Goal: Transaction & Acquisition: Purchase product/service

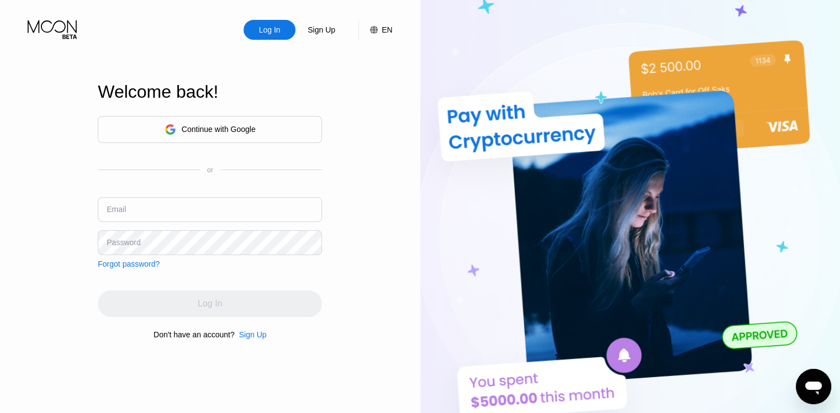
click at [274, 125] on div "Continue with Google" at bounding box center [210, 129] width 224 height 27
click at [199, 121] on div "Continue with Google" at bounding box center [210, 129] width 91 height 17
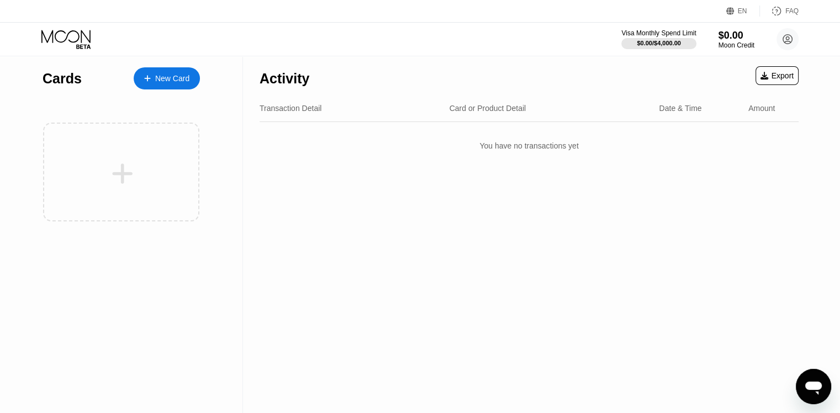
click at [706, 253] on div "Activity Export Transaction Detail Card or Product Detail Date & Time Amount Yo…" at bounding box center [529, 234] width 572 height 357
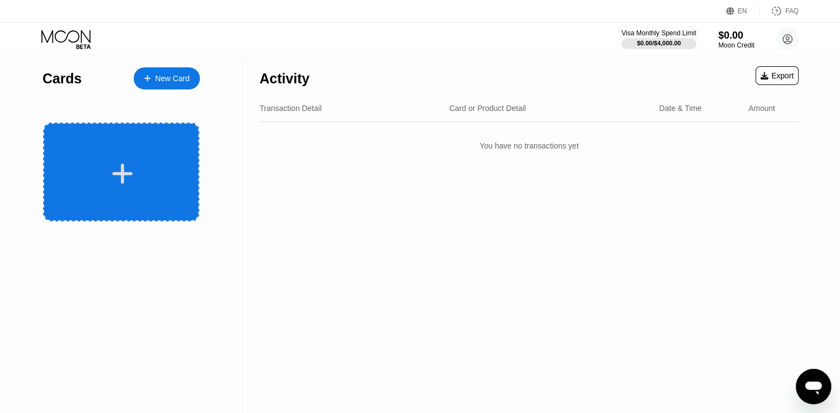
click at [156, 172] on div at bounding box center [122, 173] width 137 height 25
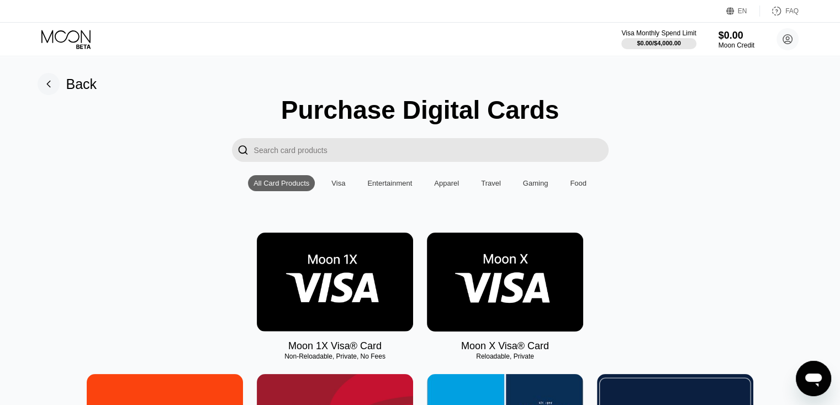
scroll to position [113, 0]
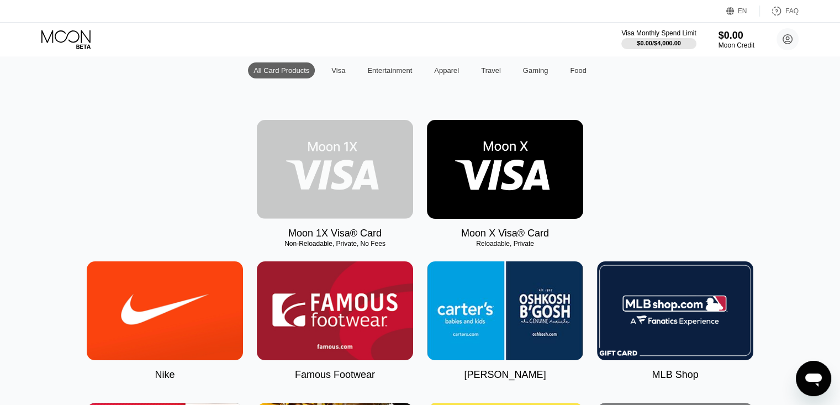
drag, startPoint x: 369, startPoint y: 196, endPoint x: 369, endPoint y: 208, distance: 11.6
click at [369, 208] on img at bounding box center [335, 169] width 156 height 99
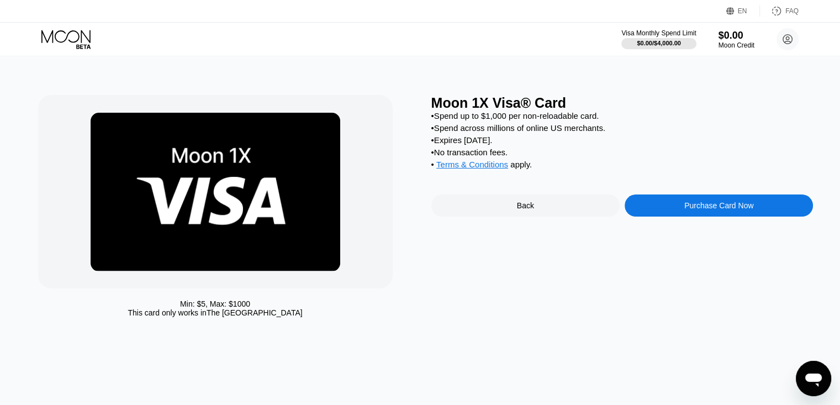
click at [369, 208] on div "Cards New Card Activity Export Transaction Detail Card or Product Detail Date &…" at bounding box center [420, 202] width 840 height 405
click at [504, 277] on div "Moon 1X Visa® Card • Spend up to $1,000 per non-reloadable card. • Spend across…" at bounding box center [623, 209] width 382 height 228
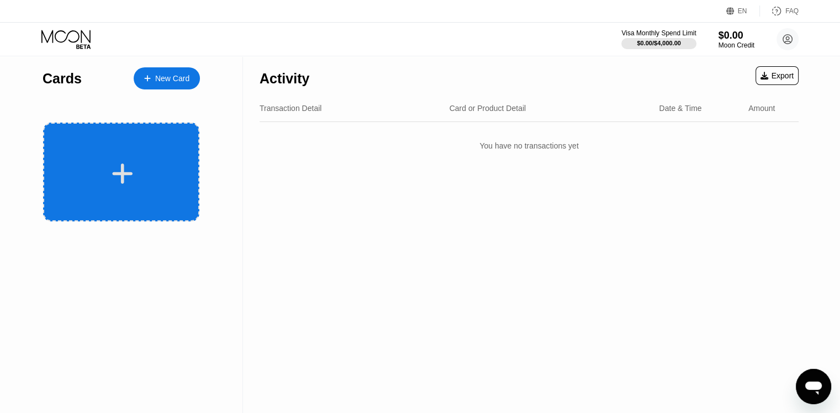
click at [160, 160] on div at bounding box center [121, 172] width 156 height 99
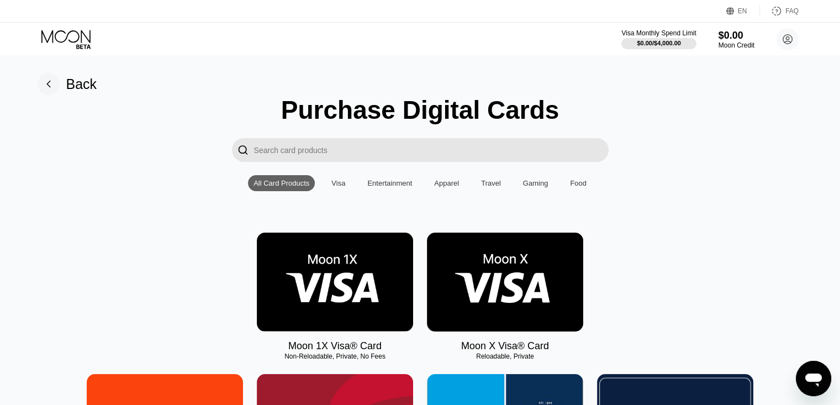
click at [500, 322] on img at bounding box center [505, 282] width 156 height 99
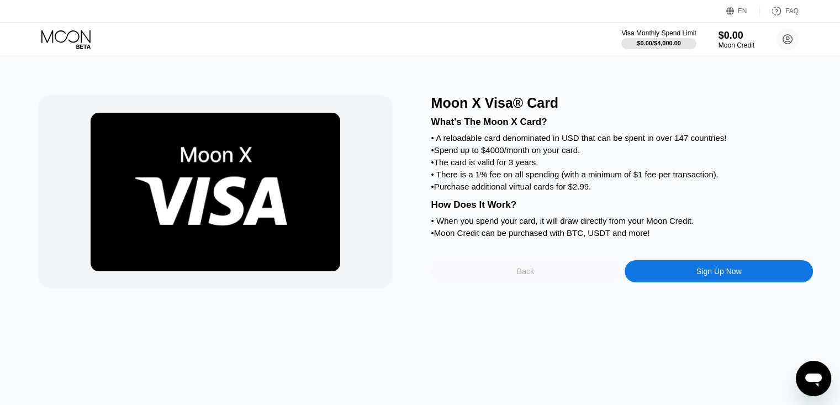
click at [533, 276] on div "Back" at bounding box center [525, 271] width 17 height 9
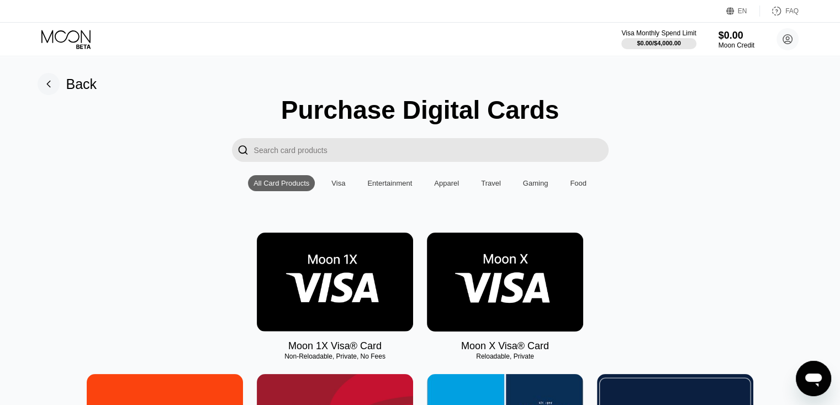
click at [338, 183] on div "Visa" at bounding box center [339, 183] width 14 height 8
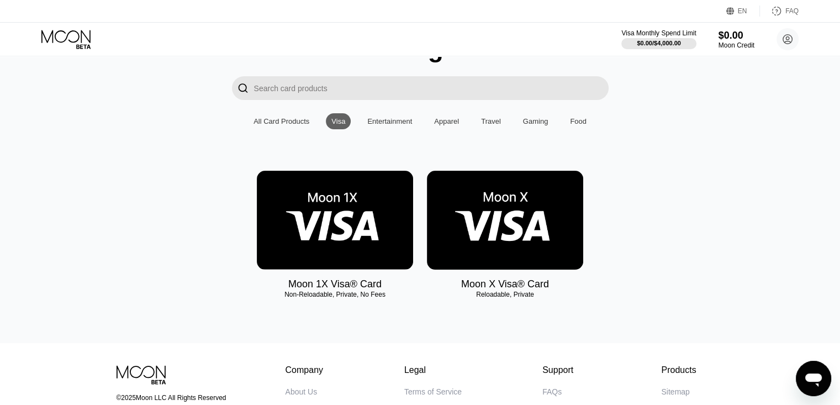
scroll to position [56, 0]
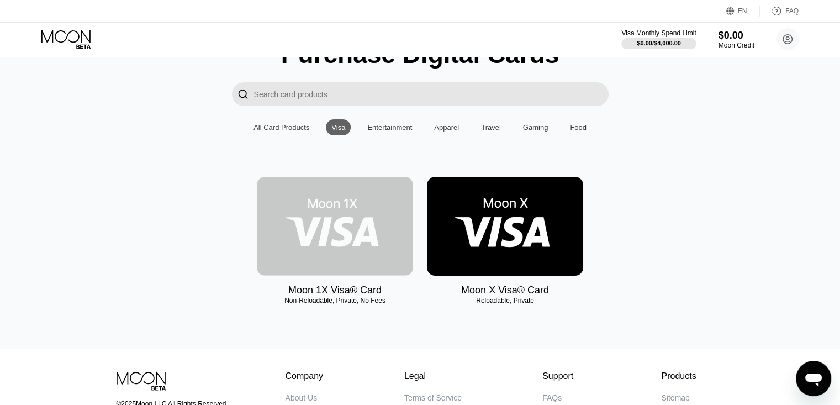
click at [392, 219] on img at bounding box center [335, 226] width 156 height 99
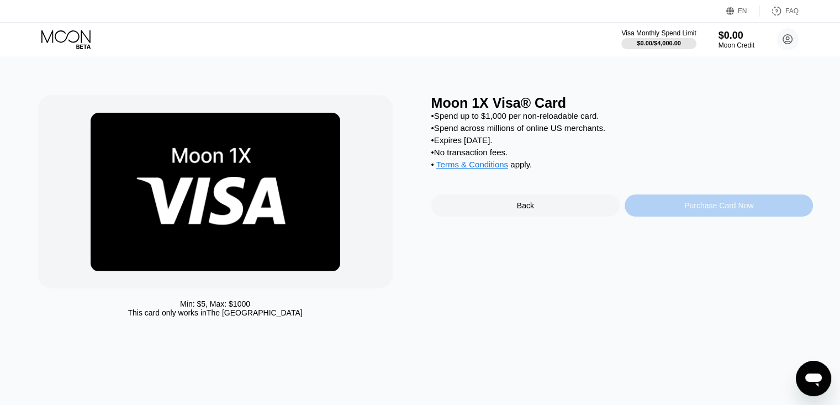
click at [658, 217] on div "Purchase Card Now" at bounding box center [719, 205] width 188 height 22
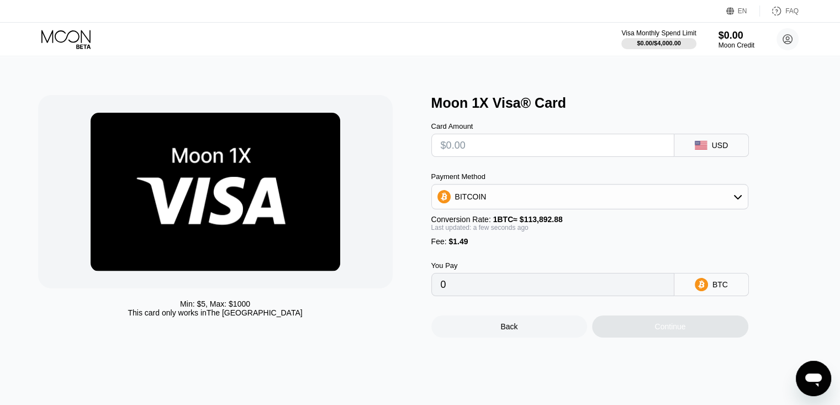
click at [564, 150] on input "text" at bounding box center [553, 145] width 224 height 22
type input "$5"
type input "0.00005699"
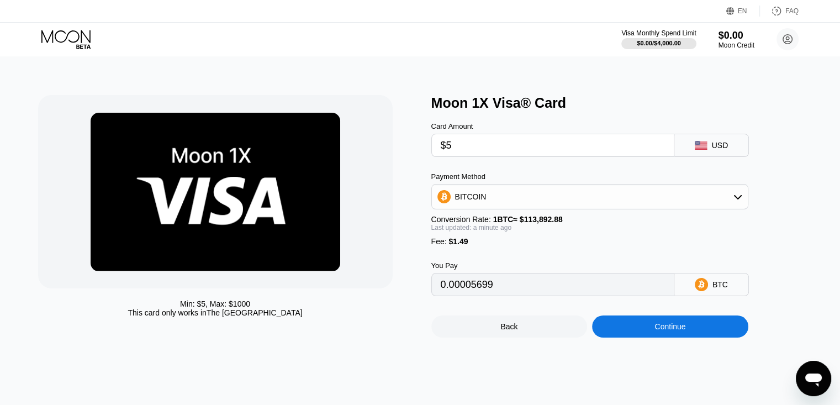
type input "$5"
click at [569, 208] on div "BITCOIN" at bounding box center [590, 197] width 316 height 22
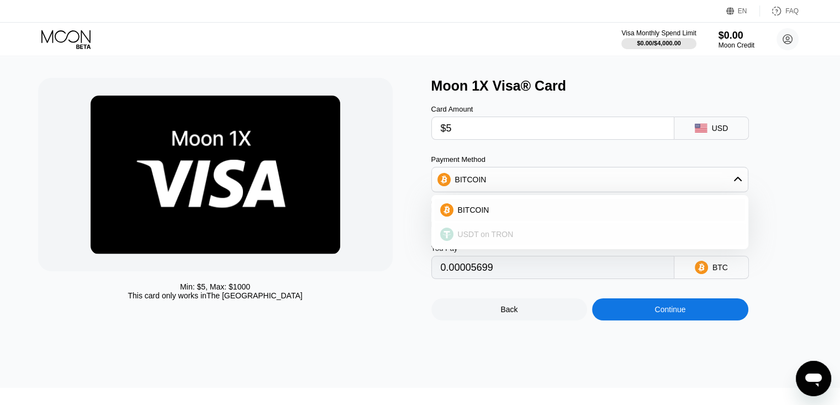
scroll to position [18, 0]
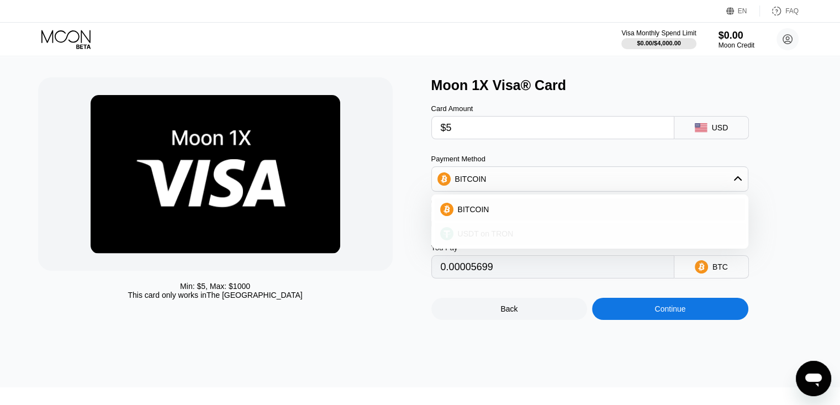
click at [502, 238] on span "USDT on TRON" at bounding box center [486, 233] width 56 height 9
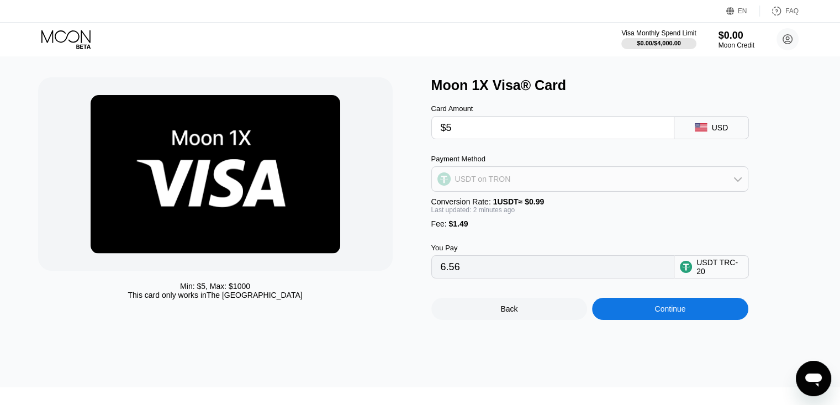
click at [532, 182] on div "USDT on TRON" at bounding box center [590, 179] width 316 height 22
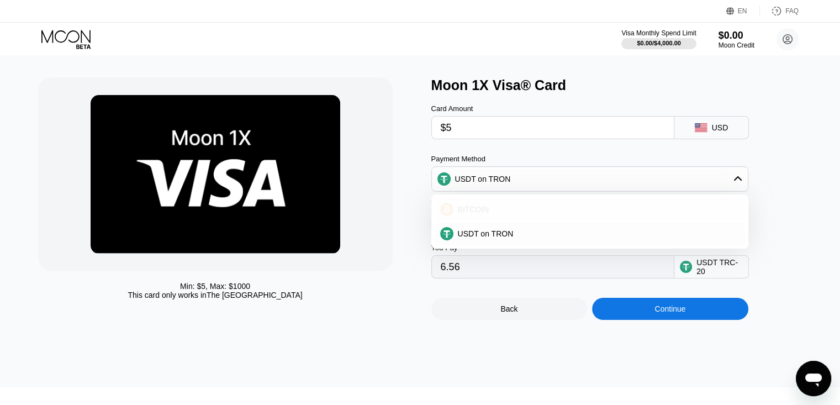
click at [500, 208] on div "BITCOIN" at bounding box center [590, 209] width 311 height 22
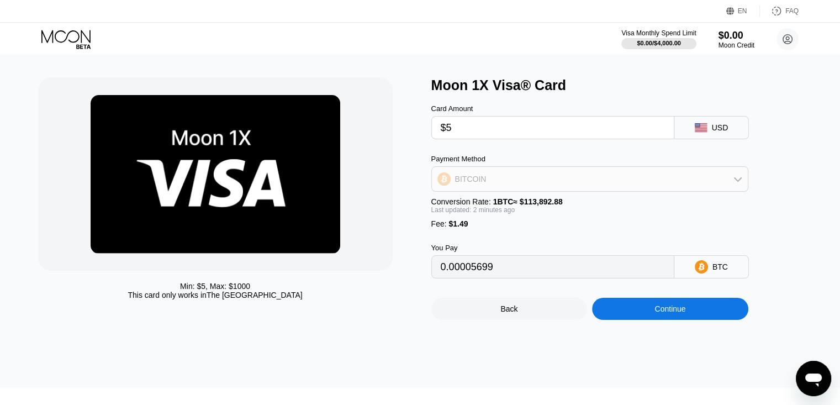
click at [536, 190] on div "BITCOIN" at bounding box center [590, 179] width 316 height 22
click at [499, 236] on span "USDT on TRON" at bounding box center [486, 233] width 56 height 9
type input "6.56"
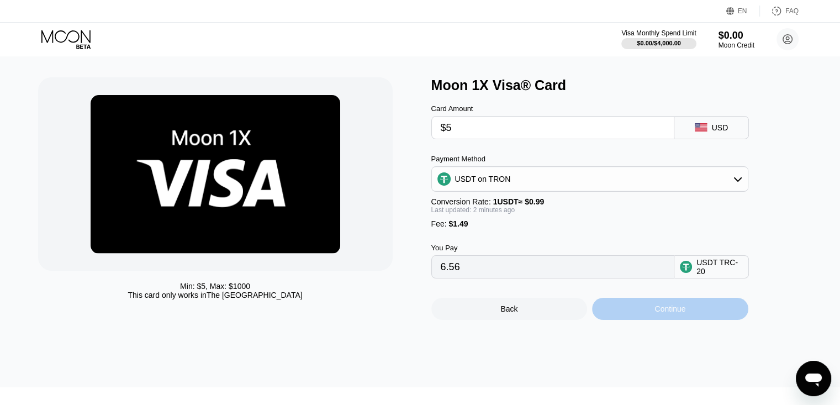
click at [679, 313] on div "Continue" at bounding box center [670, 308] width 31 height 9
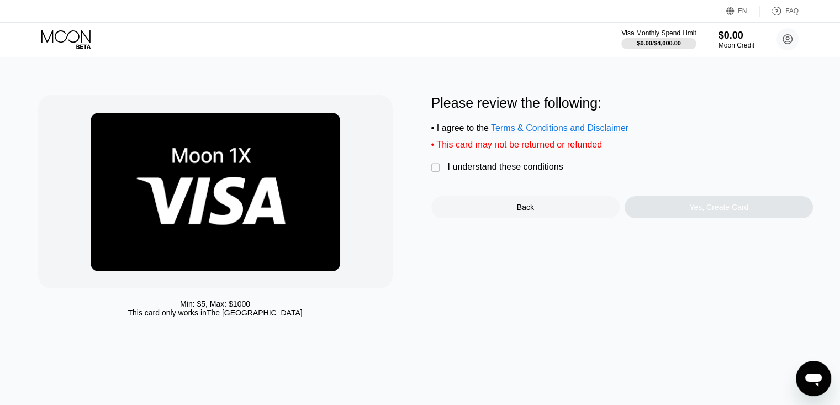
click at [535, 172] on div "I understand these conditions" at bounding box center [505, 167] width 115 height 10
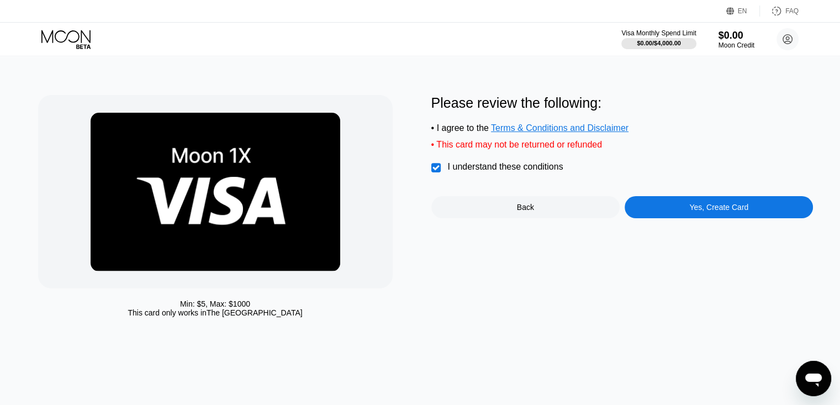
click at [661, 213] on div "Yes, Create Card" at bounding box center [719, 207] width 188 height 22
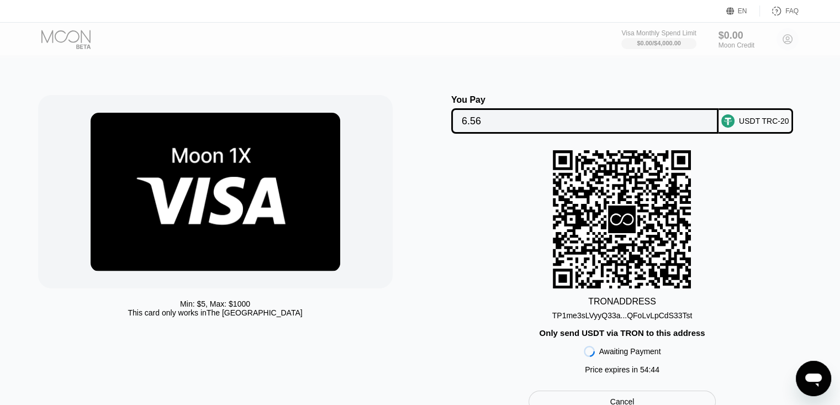
click at [659, 320] on div "TP1me3sLVyyQ33a...QFoLvLpCdS33Tst" at bounding box center [623, 315] width 140 height 9
click at [794, 274] on div "TRON ADDRESS TP1me3sLVyyQ33a...QFoLvLpCdS33Tst Only send USDT via TRON to this …" at bounding box center [623, 264] width 382 height 229
